Goal: Check status: Check status

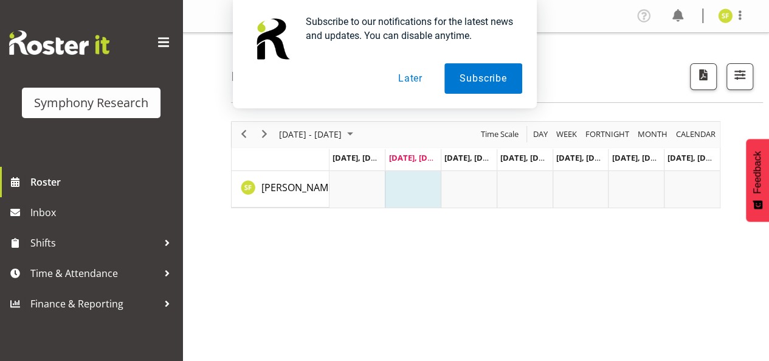
click at [406, 80] on button "Later" at bounding box center [410, 78] width 55 height 30
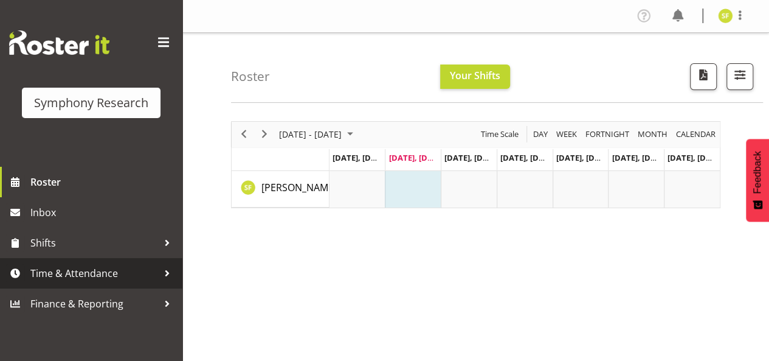
click at [162, 275] on div at bounding box center [167, 273] width 18 height 18
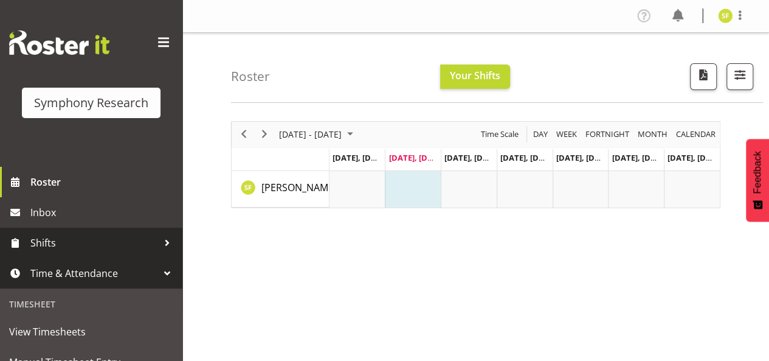
click at [158, 247] on div at bounding box center [167, 242] width 18 height 18
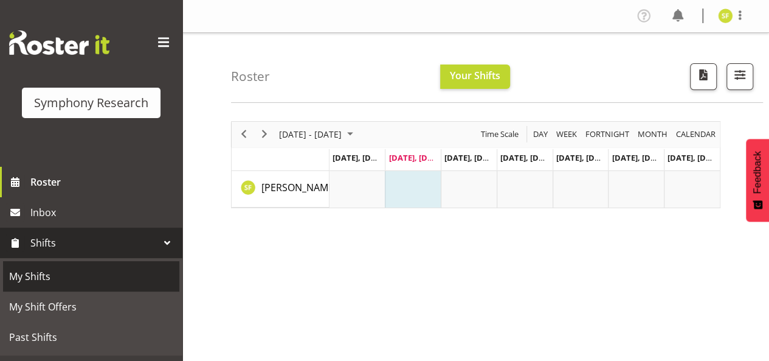
click at [96, 285] on span "My Shifts" at bounding box center [91, 276] width 164 height 18
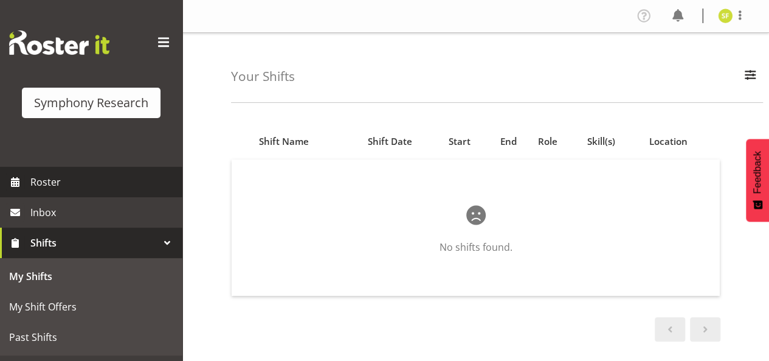
click at [82, 176] on span "Roster" at bounding box center [103, 182] width 146 height 18
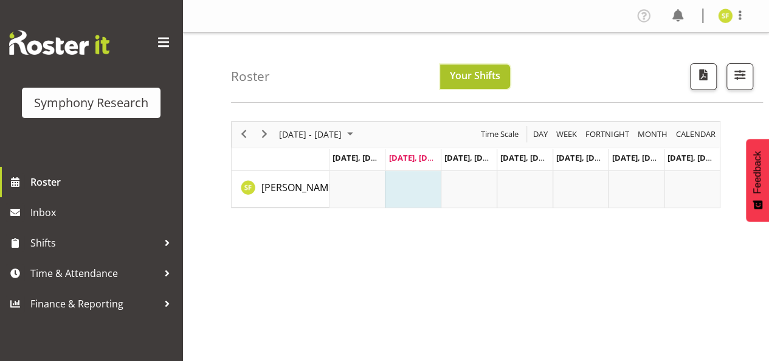
click at [461, 79] on span "Your Shifts" at bounding box center [475, 75] width 50 height 13
click at [569, 132] on span "Week" at bounding box center [566, 133] width 23 height 15
click at [602, 134] on span "Fortnight" at bounding box center [607, 133] width 46 height 15
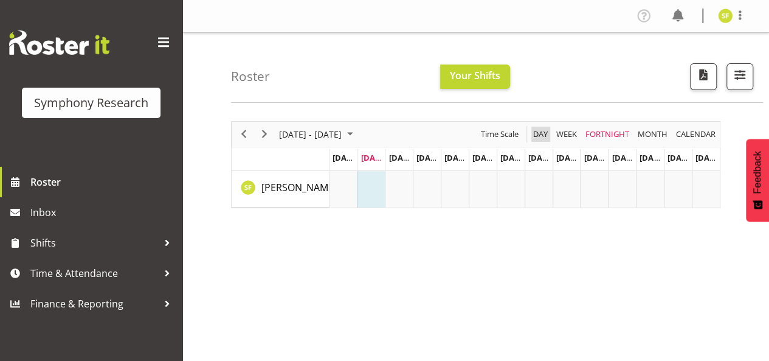
click at [539, 136] on span "Day" at bounding box center [540, 133] width 17 height 15
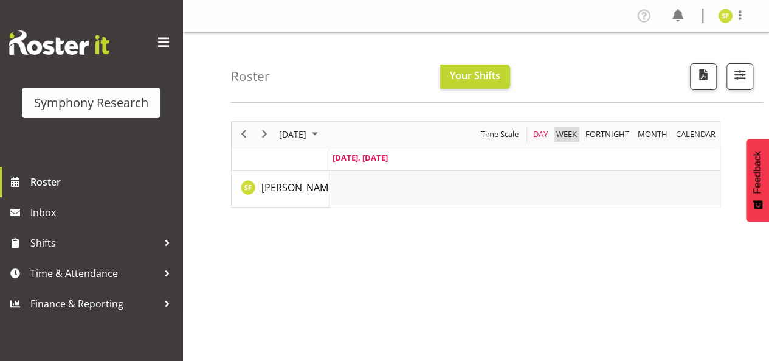
click at [563, 133] on span "Week" at bounding box center [566, 133] width 23 height 15
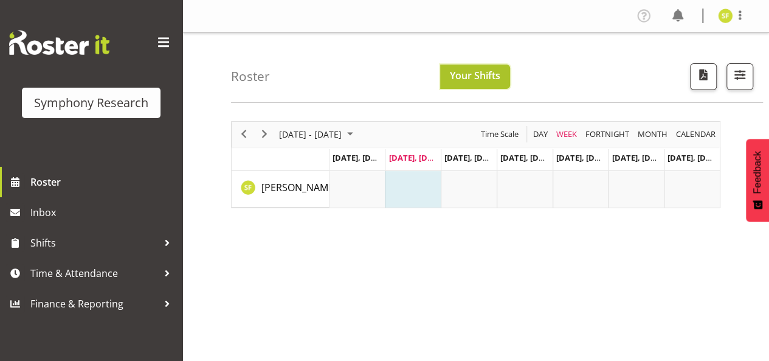
click at [446, 78] on button "Your Shifts" at bounding box center [475, 76] width 70 height 24
click at [455, 71] on span "Your Shifts" at bounding box center [475, 75] width 50 height 13
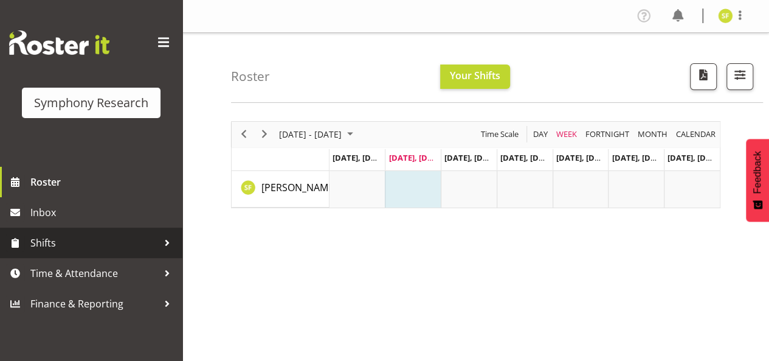
click at [167, 240] on div at bounding box center [167, 242] width 18 height 18
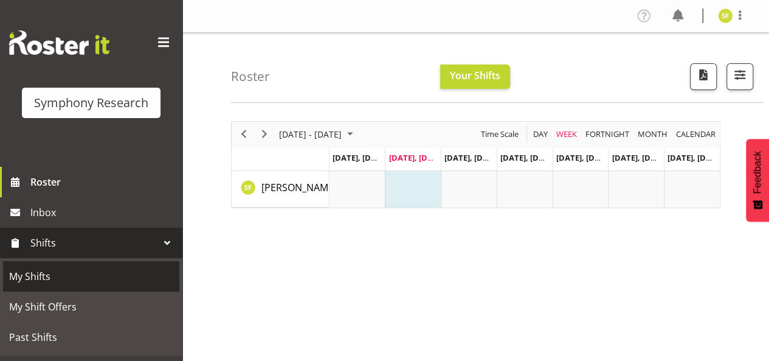
scroll to position [55, 0]
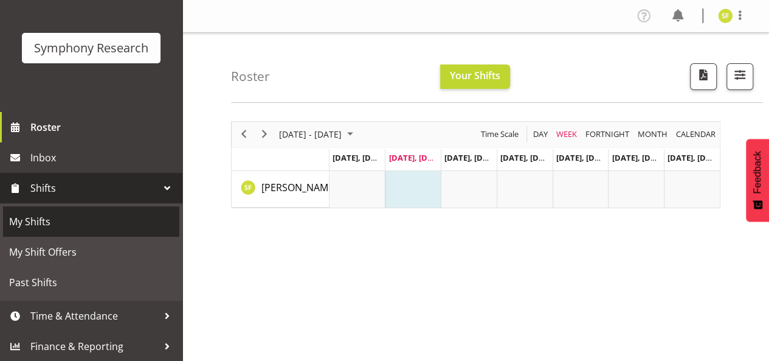
click at [76, 215] on span "My Shifts" at bounding box center [91, 221] width 164 height 18
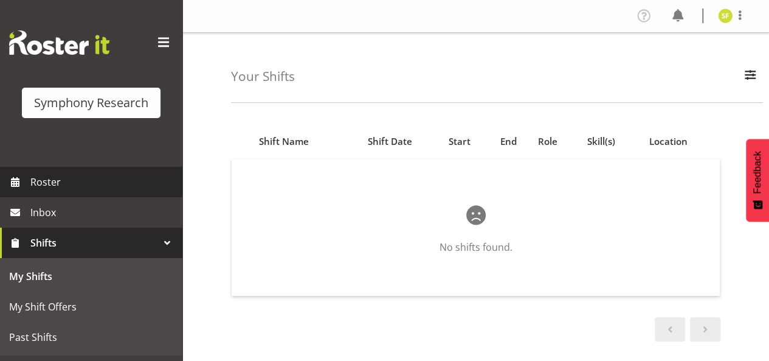
click at [61, 184] on span "Roster" at bounding box center [103, 182] width 146 height 18
